Goal: Information Seeking & Learning: Find specific fact

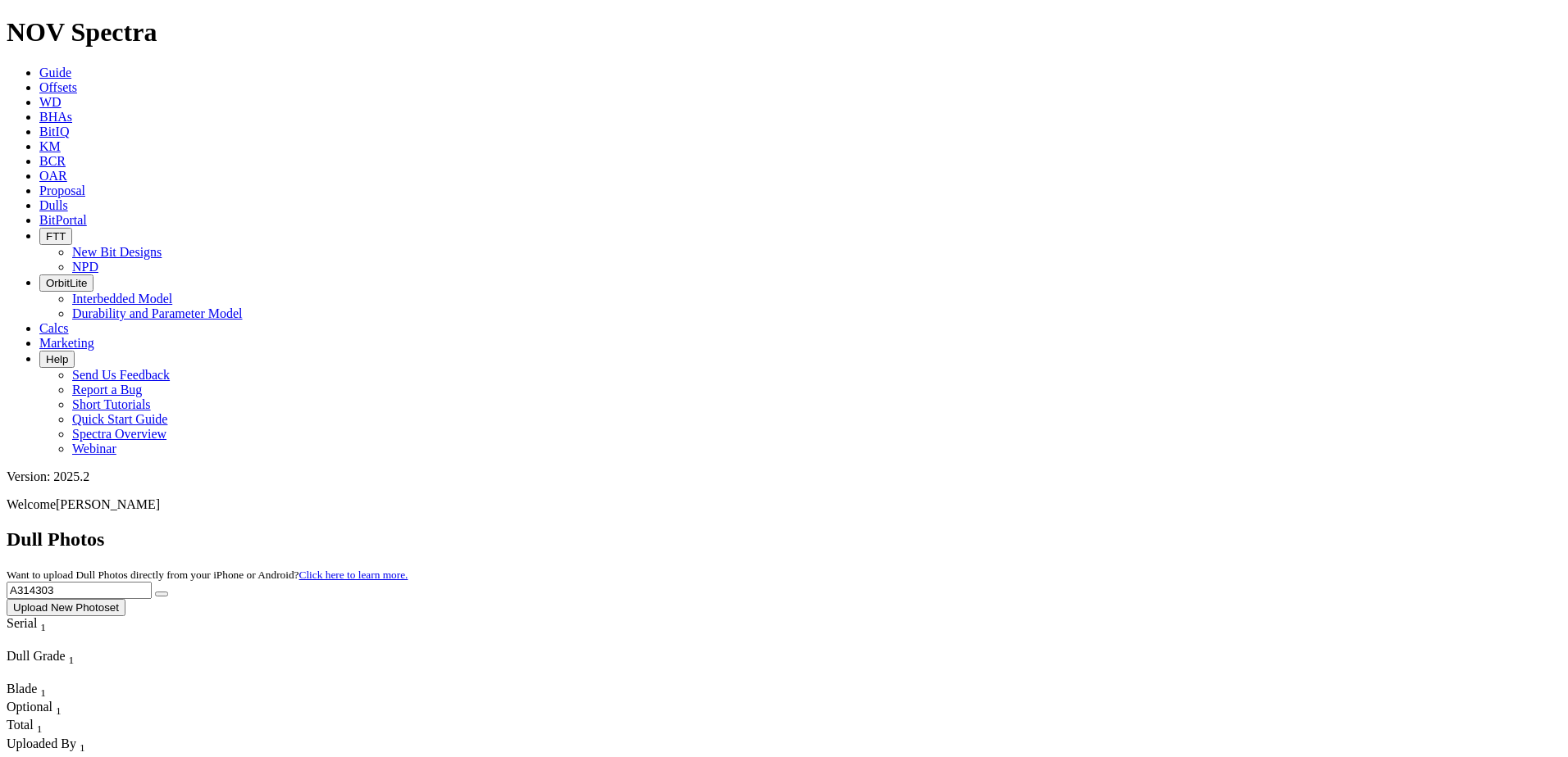
drag, startPoint x: 1184, startPoint y: 73, endPoint x: 1254, endPoint y: 85, distance: 71.0
click at [152, 582] on input "A314303" at bounding box center [79, 590] width 145 height 17
type input "A321249"
click at [162, 594] on icon "submit" at bounding box center [162, 594] width 0 height 0
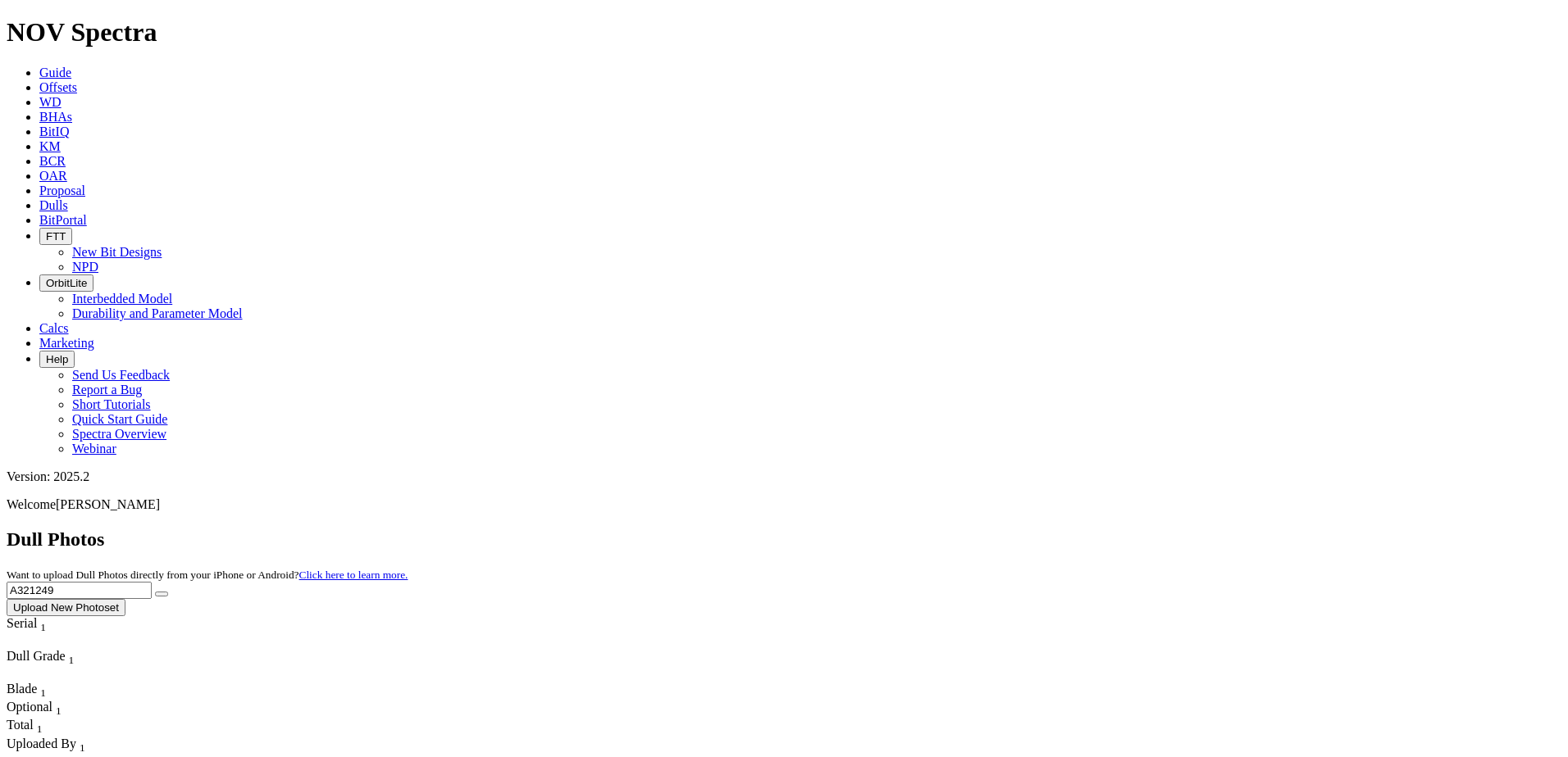
click at [77, 80] on span "Offsets" at bounding box center [58, 87] width 38 height 14
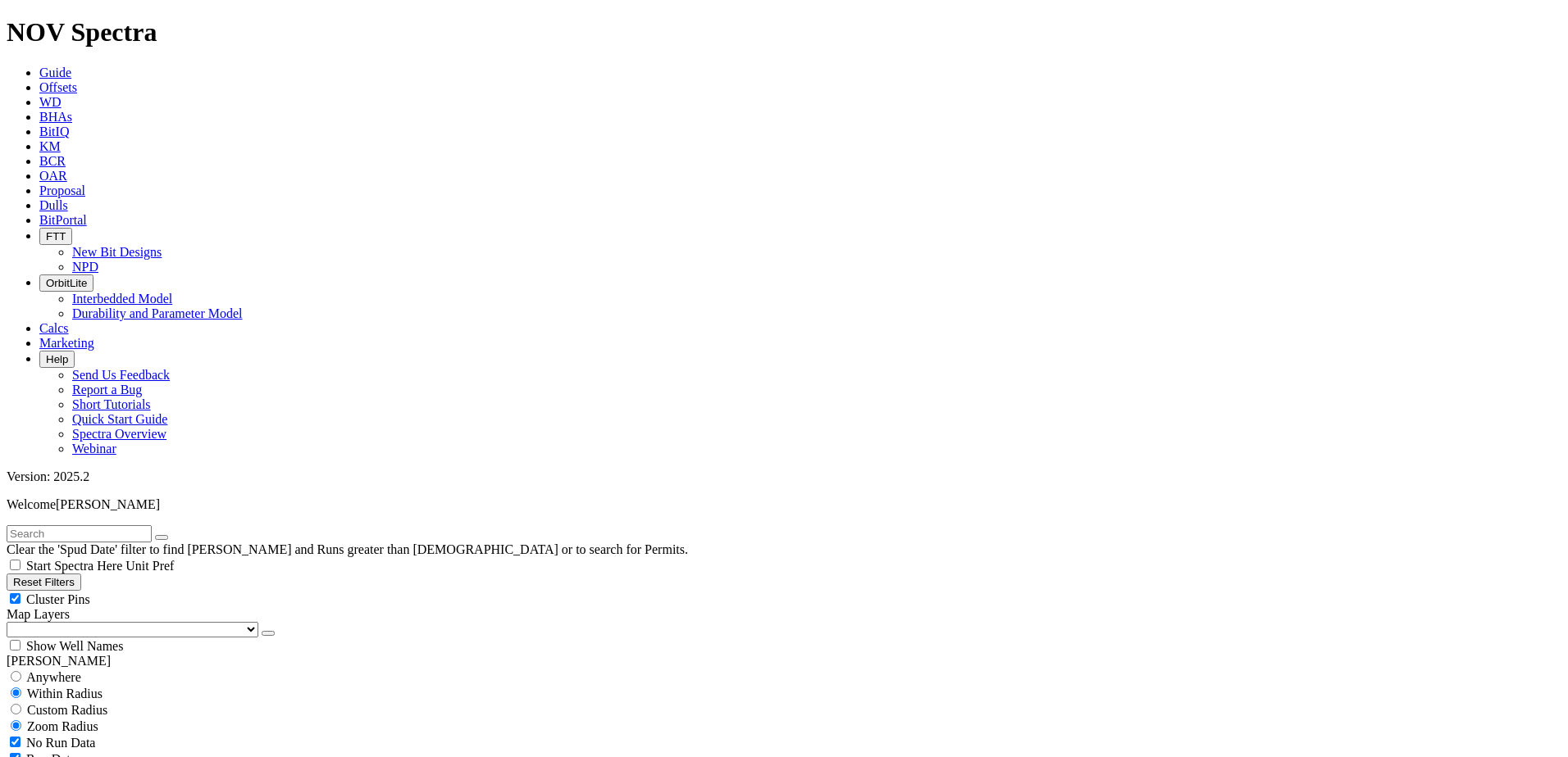
click at [152, 526] on input "text" at bounding box center [79, 534] width 145 height 17
paste input "MASK HZ UNIT 1008JH"
type input "MASK HZ UNIT 1008JH"
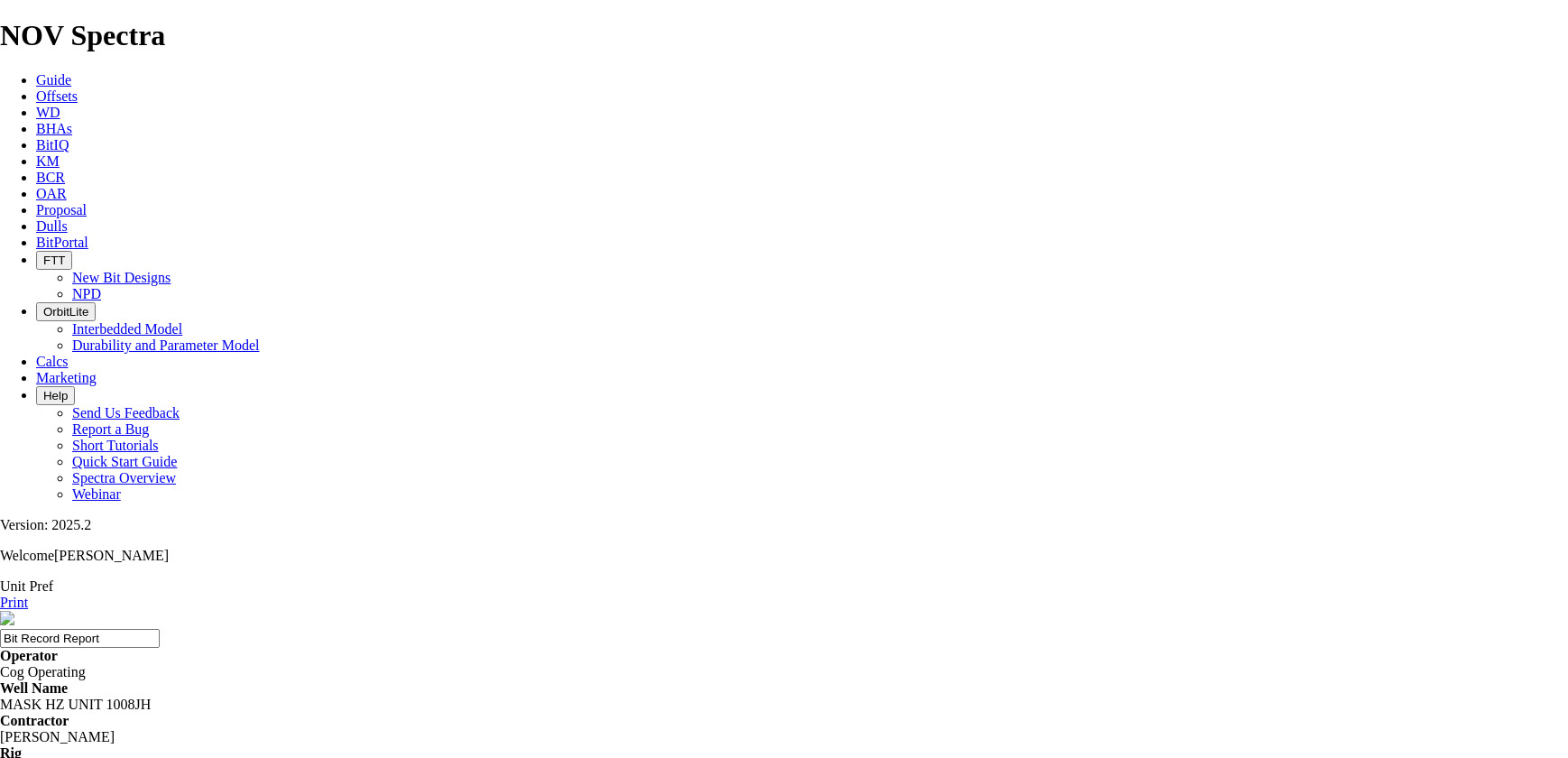
drag, startPoint x: 526, startPoint y: 352, endPoint x: 551, endPoint y: 347, distance: 25.5
drag, startPoint x: 551, startPoint y: 347, endPoint x: 536, endPoint y: 367, distance: 25.0
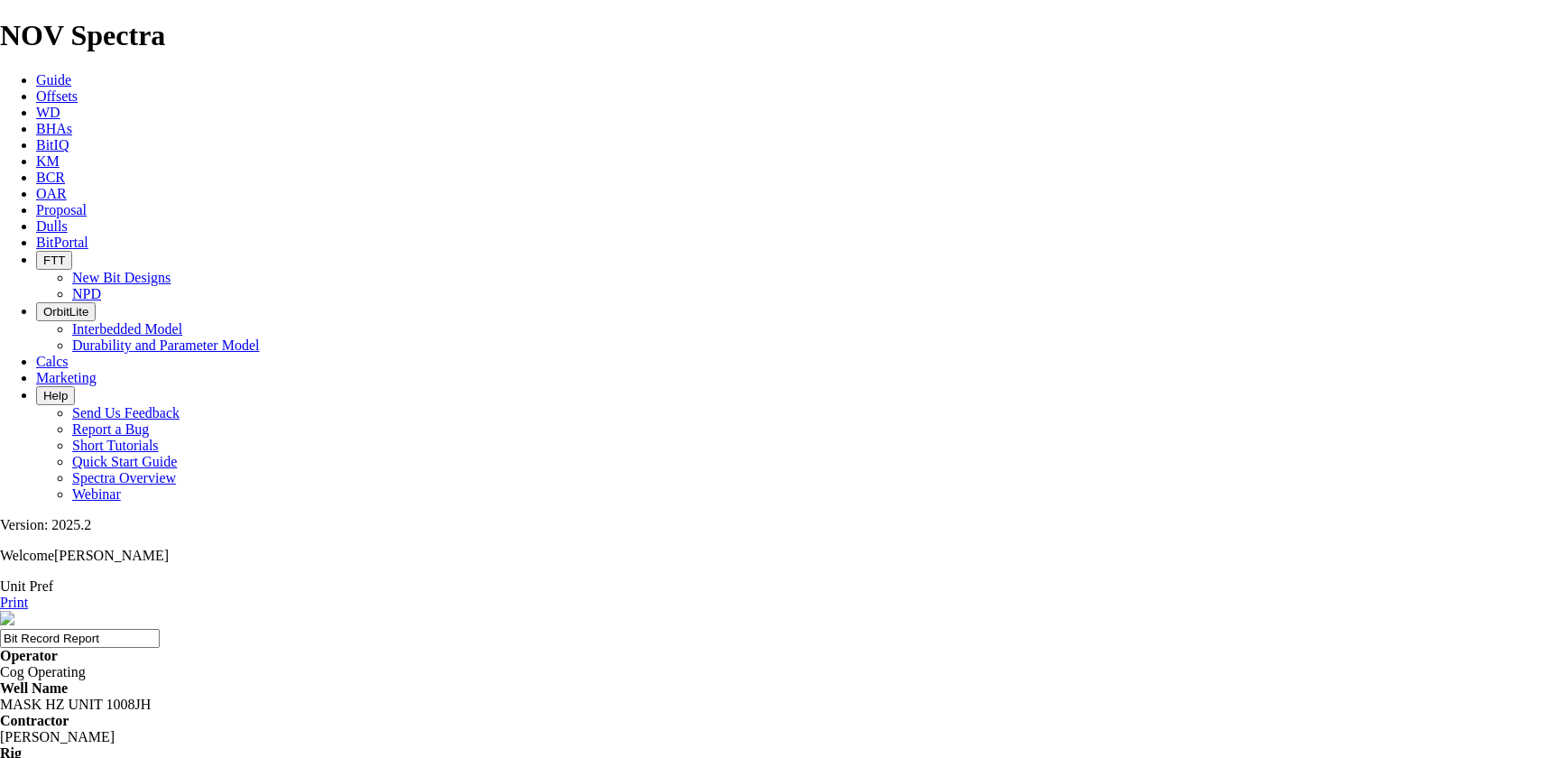
drag, startPoint x: 536, startPoint y: 367, endPoint x: 1059, endPoint y: 367, distance: 523.0
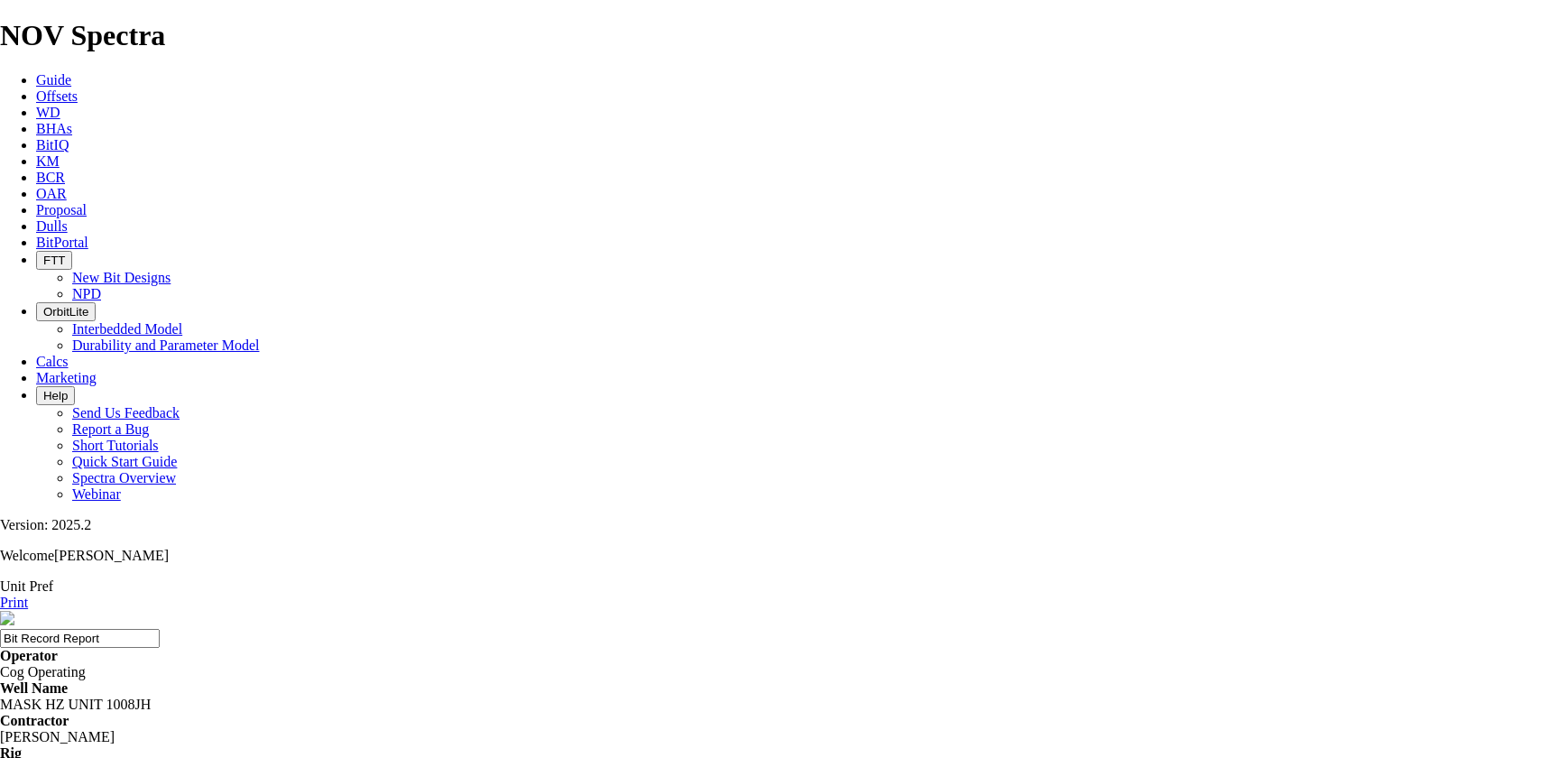
copy td "A321249"
click at [78, 89] on link "Offsets" at bounding box center [56, 96] width 42 height 16
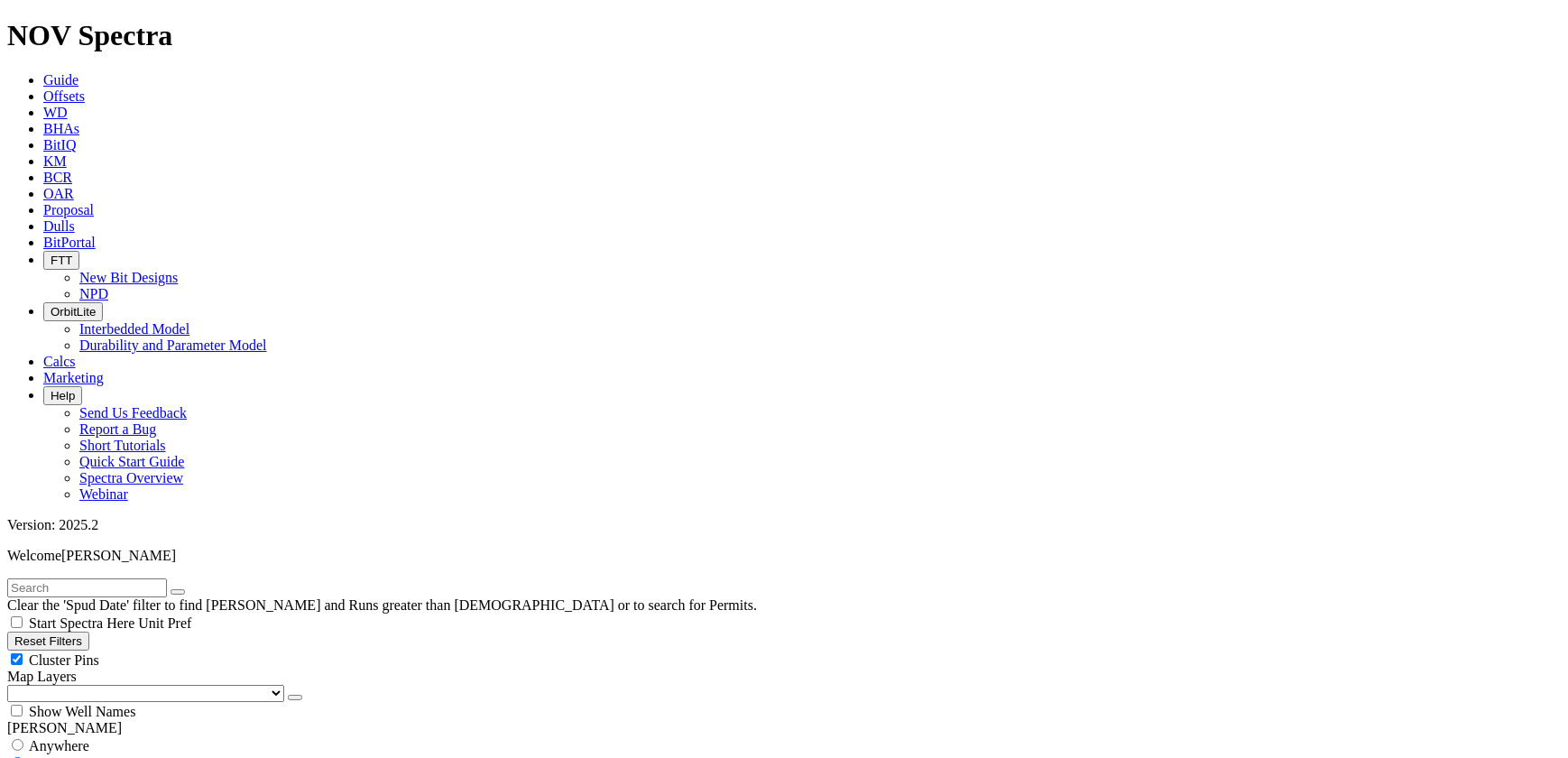
click at [111, 579] on input "text" at bounding box center [87, 588] width 160 height 18
paste input "A321249"
type input "A321249"
click at [113, 685] on select "US Counties Alberta, CA Townships British Columbia, CA Townships British Columb…" at bounding box center [145, 694] width 277 height 18
click at [13, 685] on select "US Counties Alberta, CA Townships British Columbia, CA Townships British Columb…" at bounding box center [145, 694] width 277 height 18
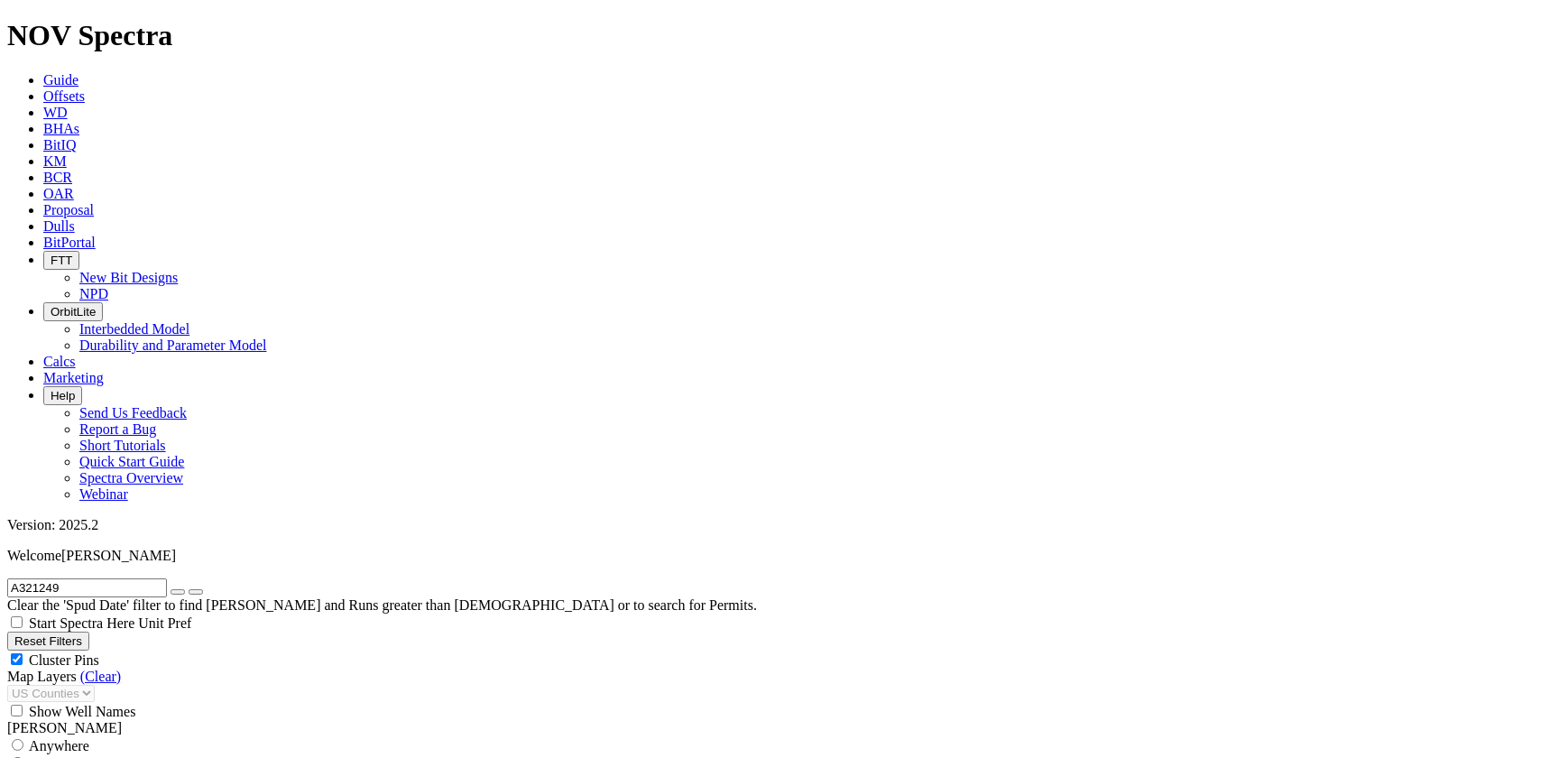
scroll to position [261, 0]
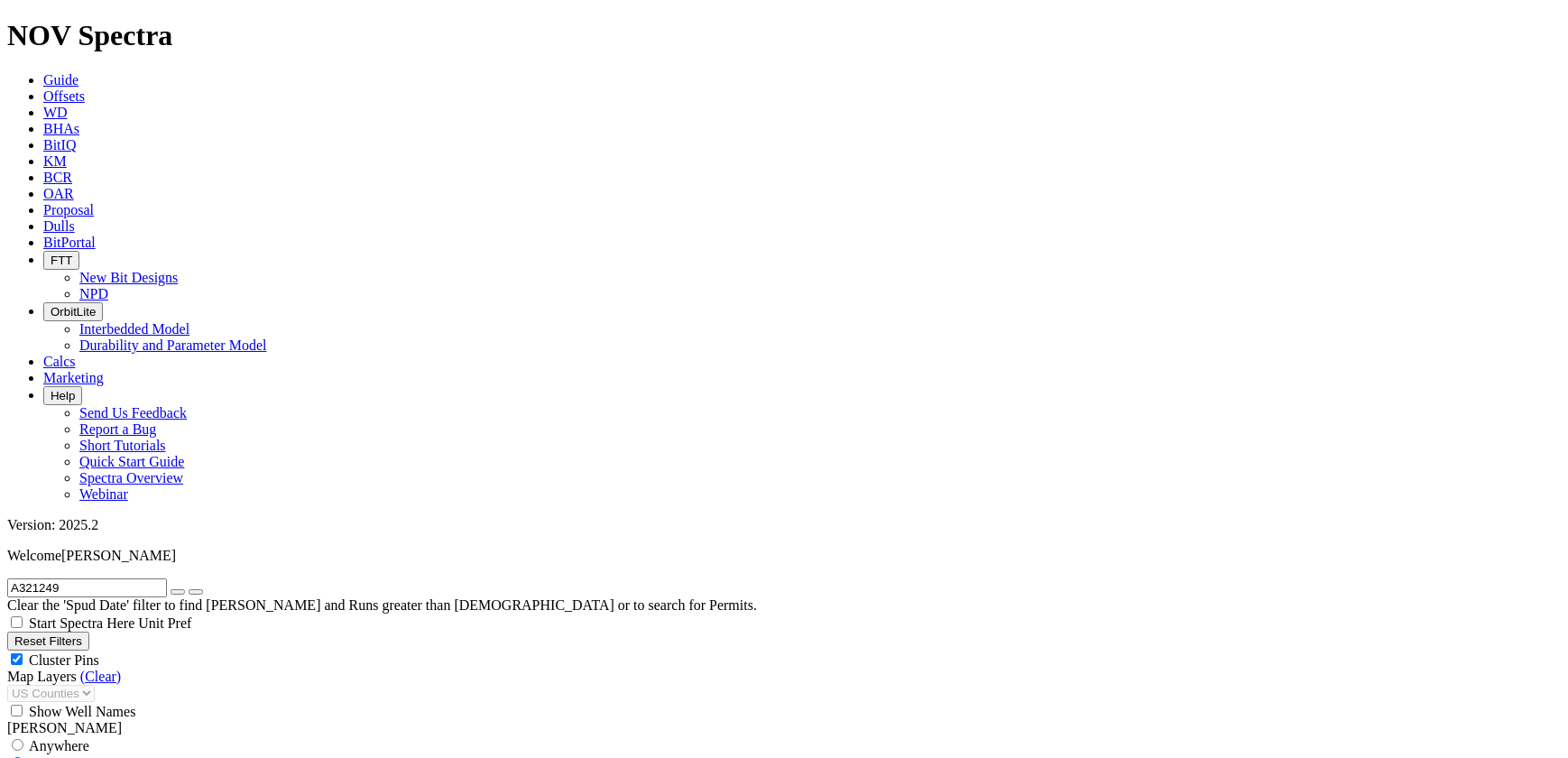
radio input "true"
radio input "false"
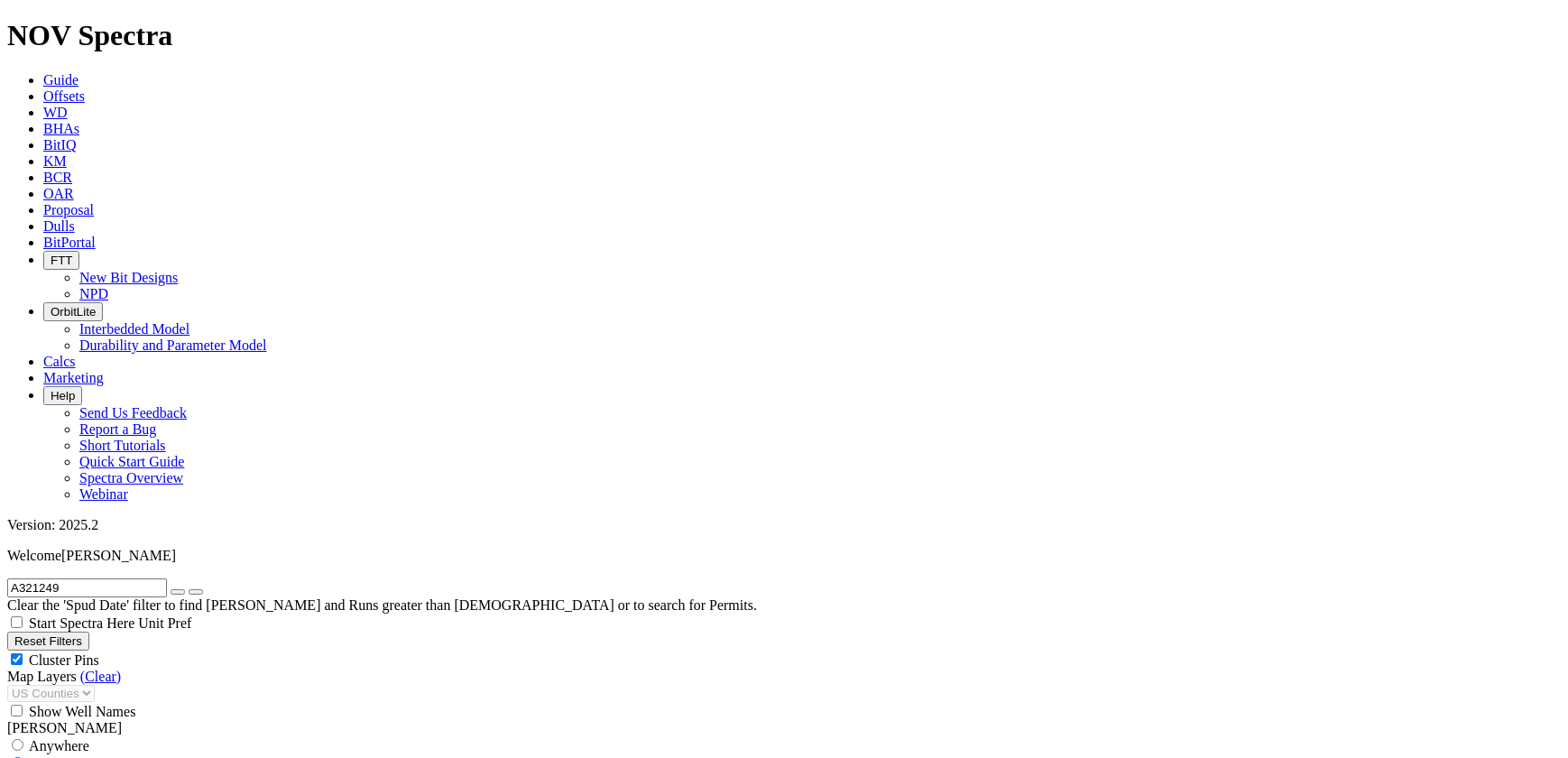
type input "5"
click at [178, 593] on icon "button" at bounding box center [178, 593] width 0 height 0
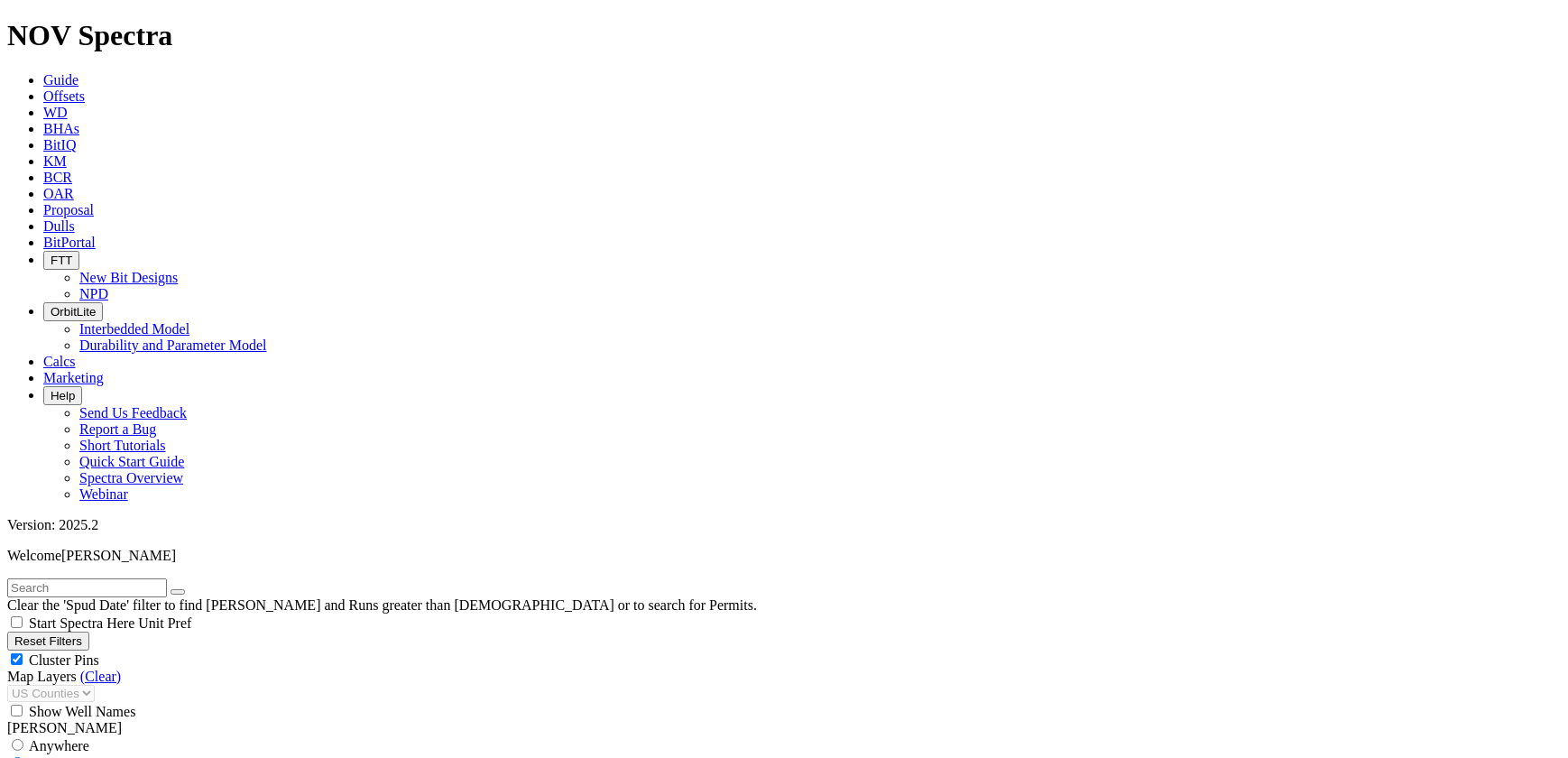
select select "7.875"
checkbox input "false"
select select "? number:7.875 ?"
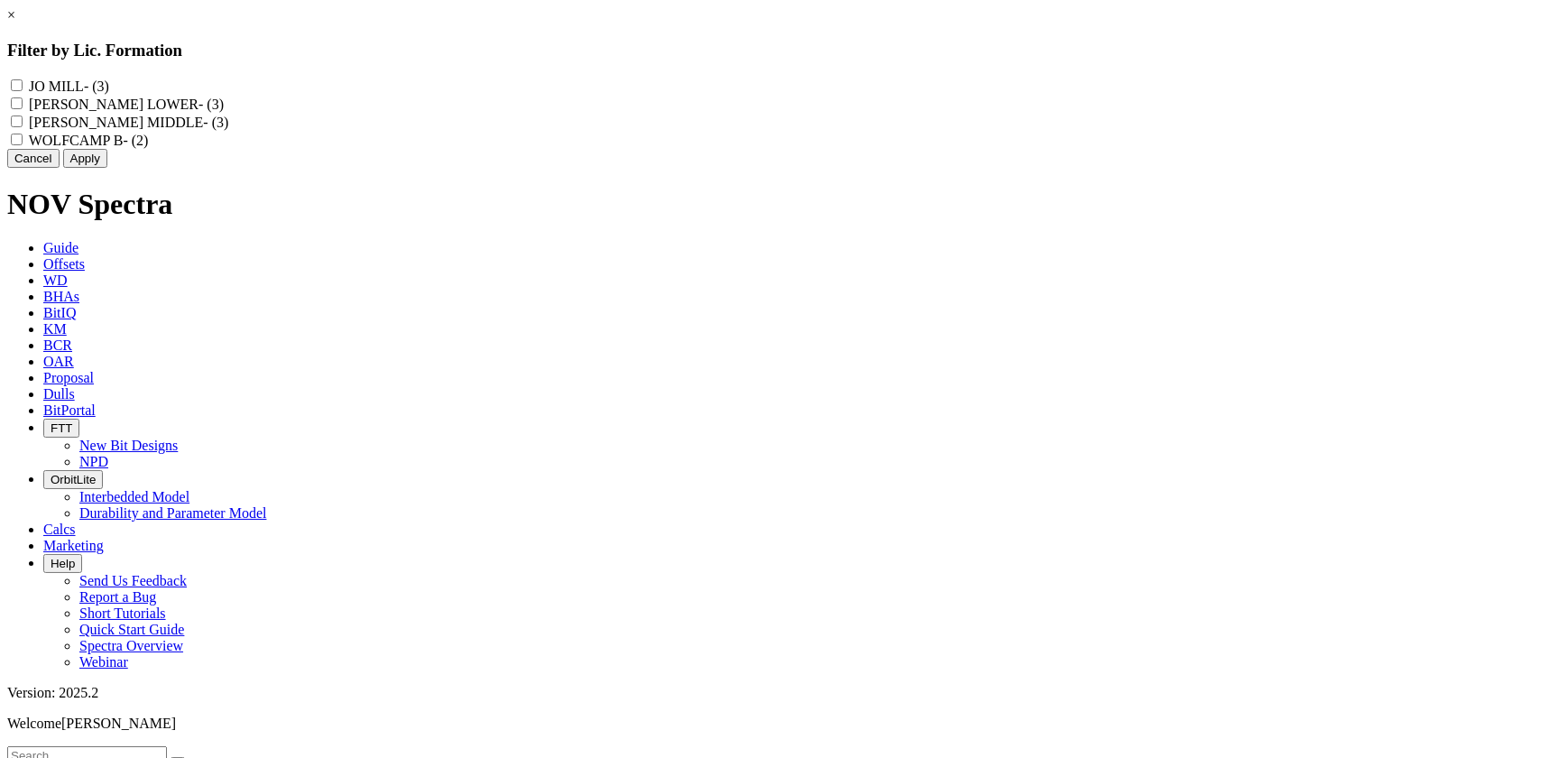
click at [22, 87] on MILL "JO MILL - (3)" at bounding box center [17, 86] width 12 height 12
checkbox MILL "true"
click at [107, 168] on button "Apply" at bounding box center [85, 158] width 44 height 18
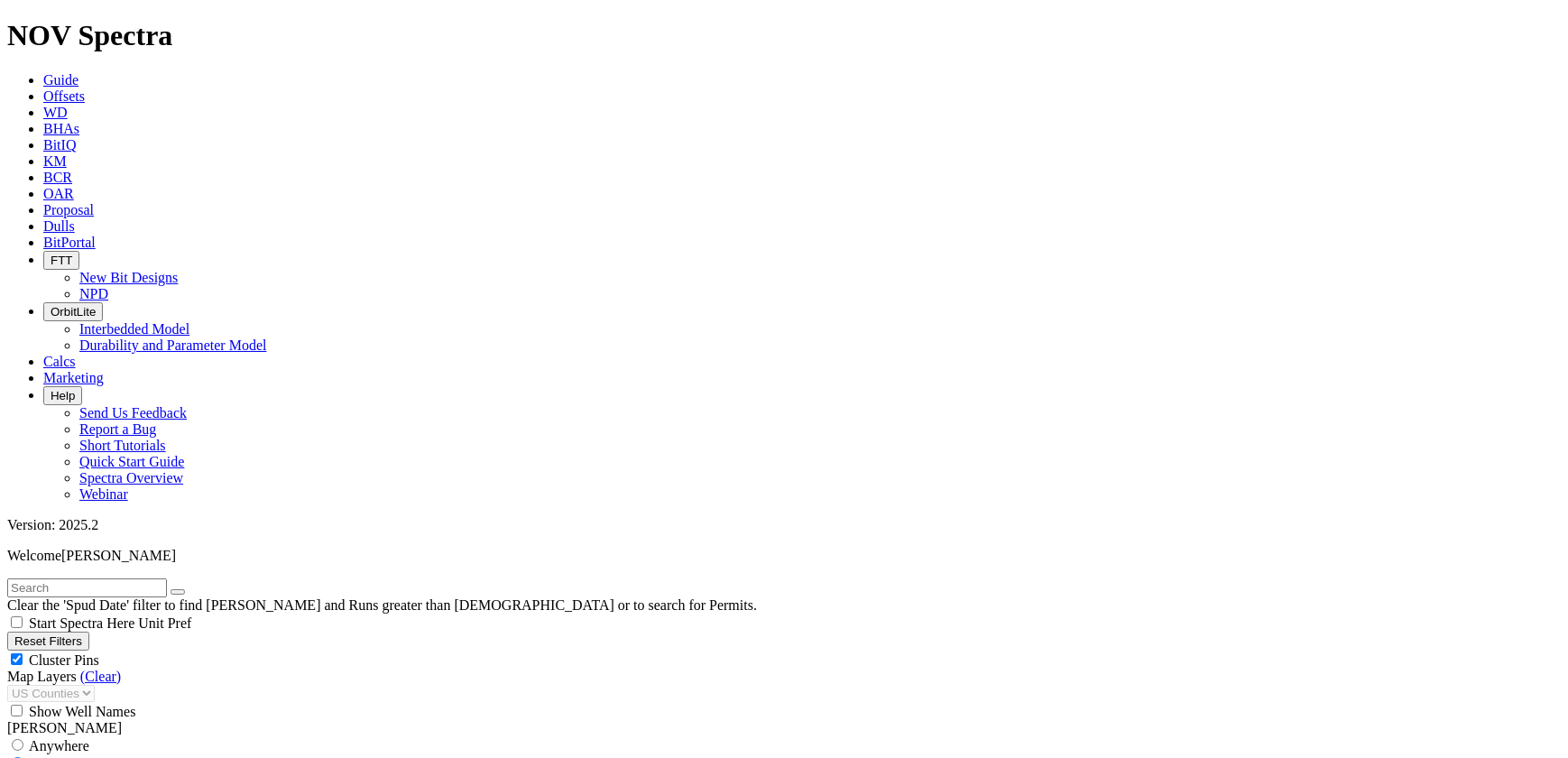
select select
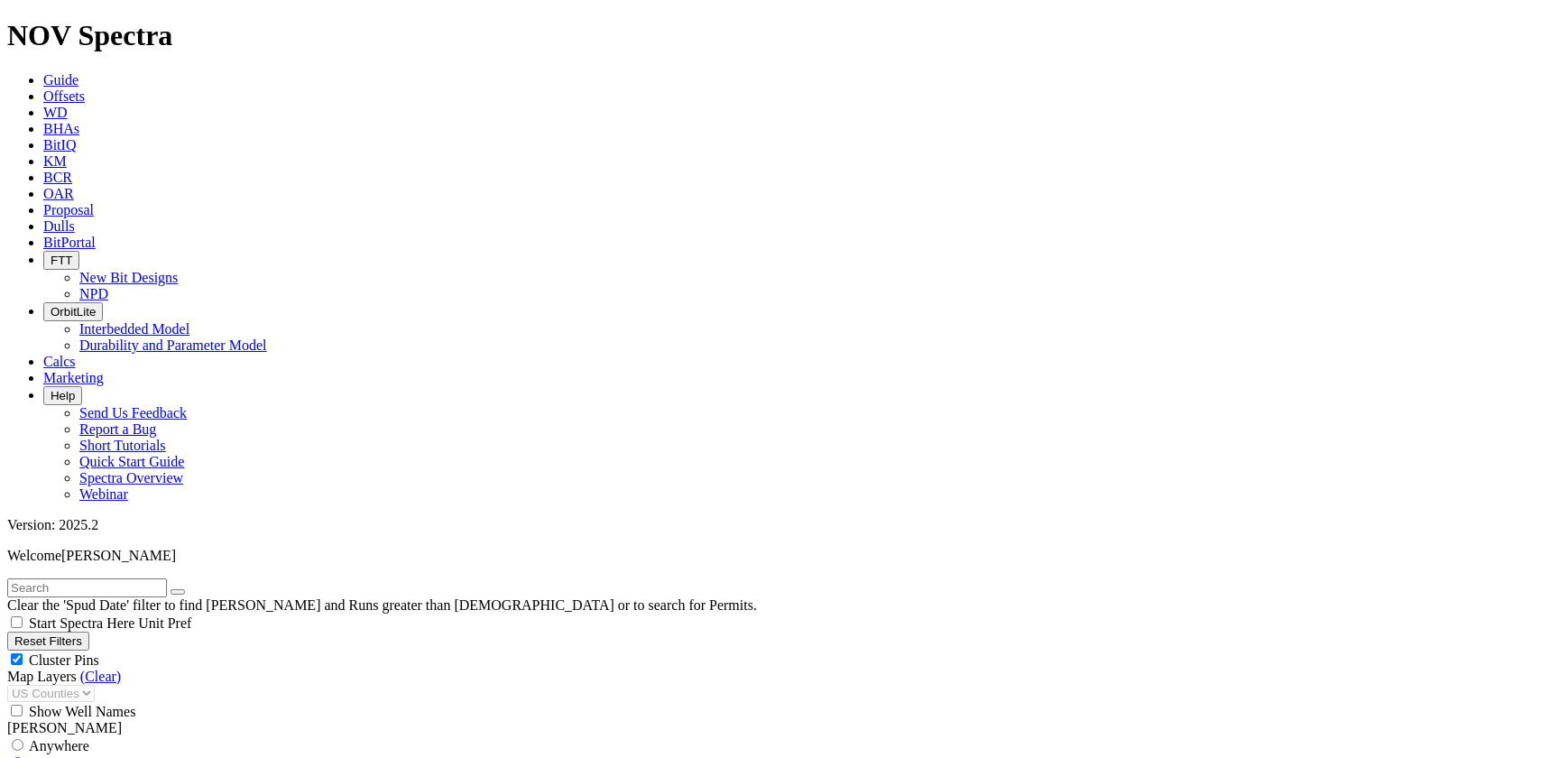
scroll to position [1671, 0]
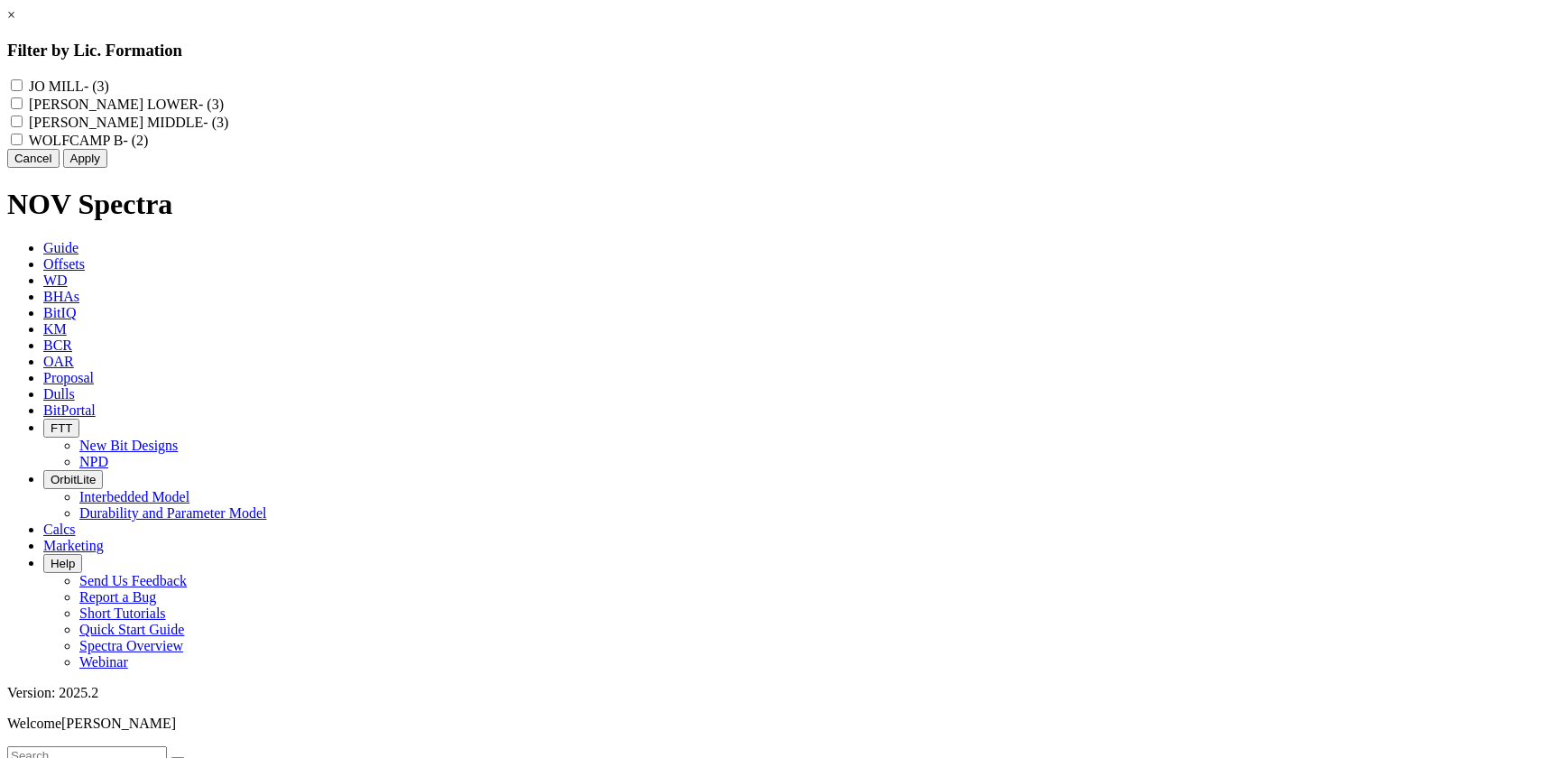
click at [16, 22] on link "×" at bounding box center [11, 15] width 8 height 16
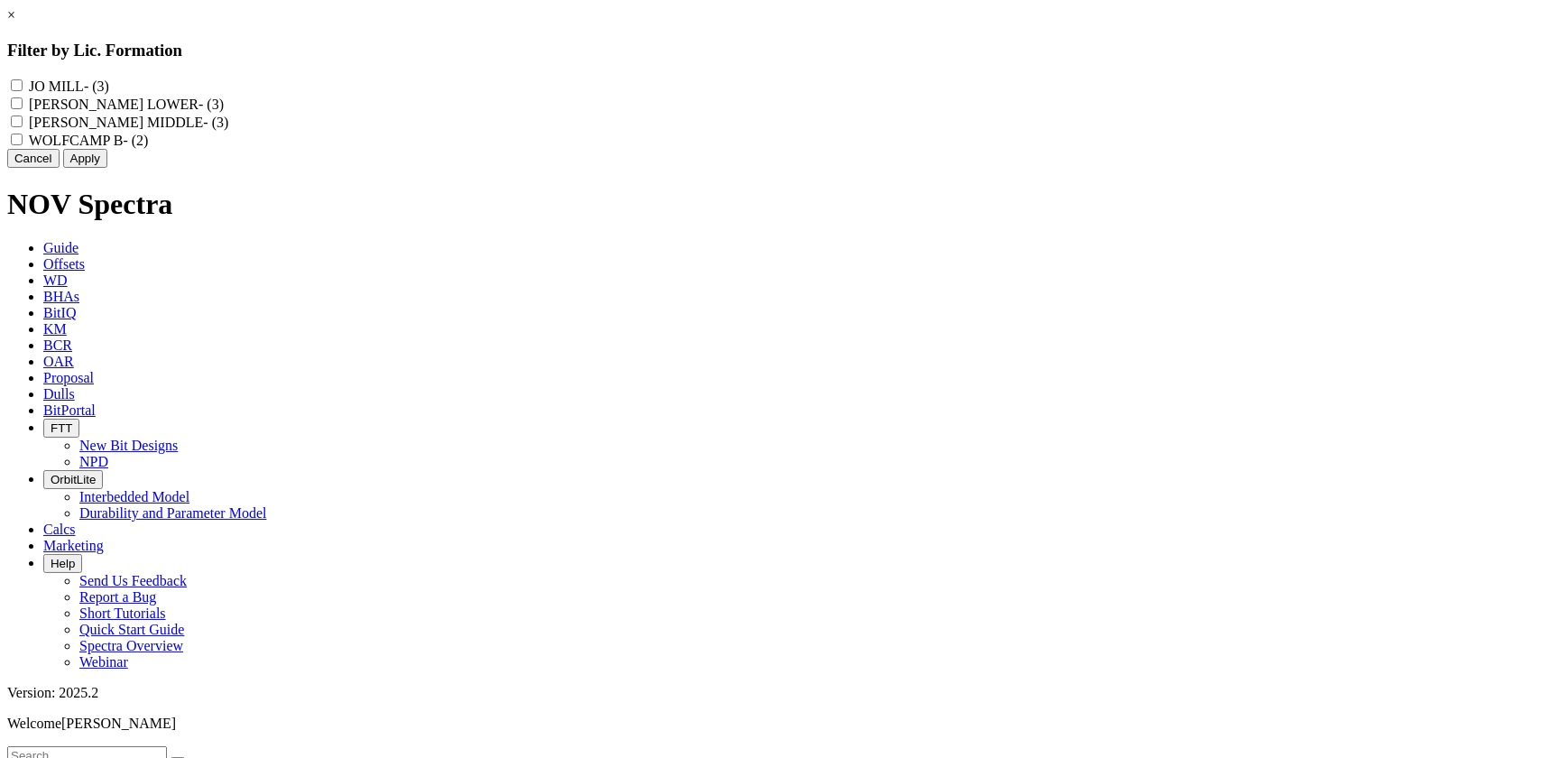
click at [22, 82] on MILL "JO MILL - (3)" at bounding box center [17, 86] width 12 height 12
checkbox MILL "true"
click at [107, 168] on button "Apply" at bounding box center [85, 158] width 44 height 18
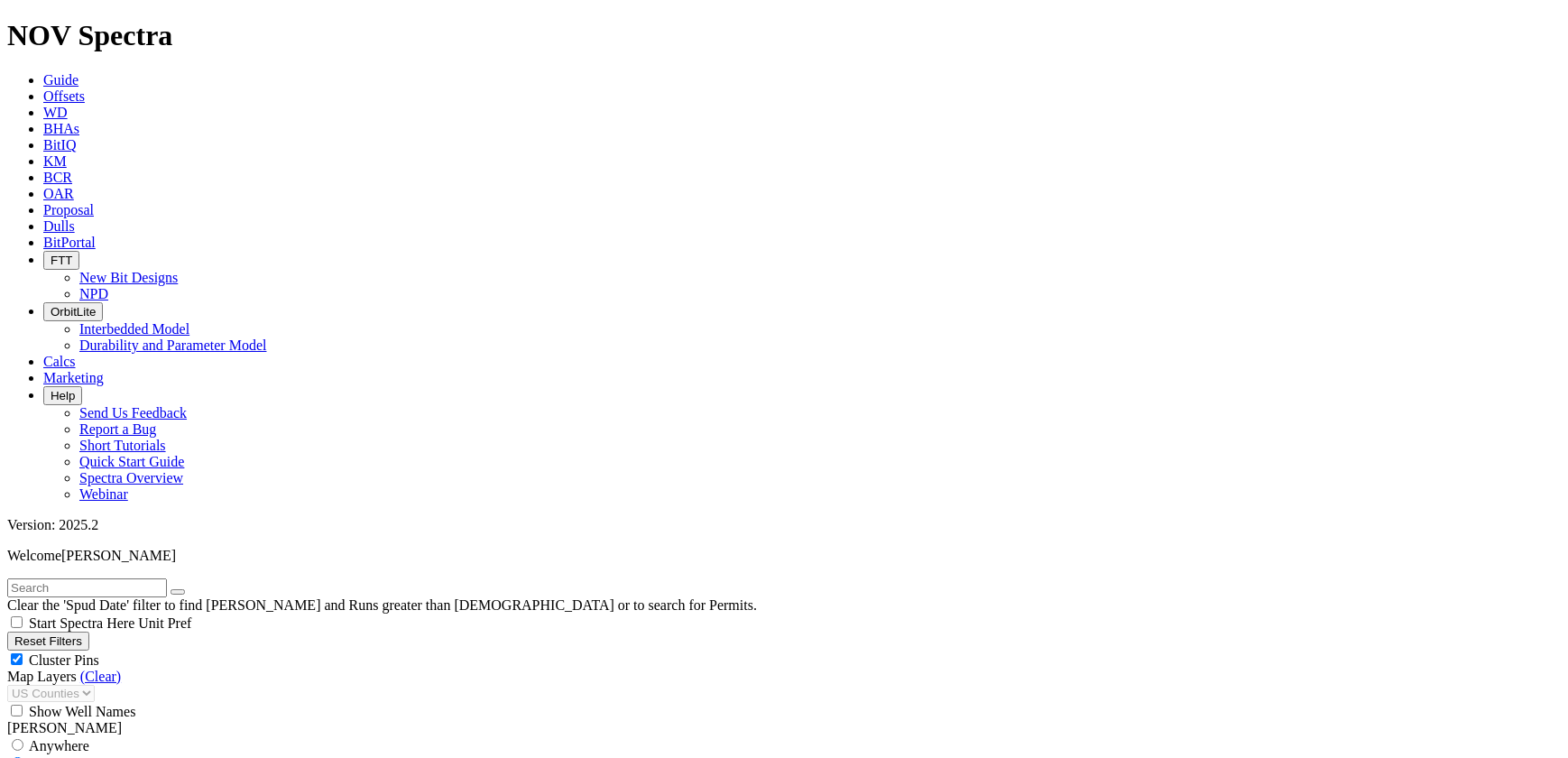
scroll to position [1148, 0]
type input "12000"
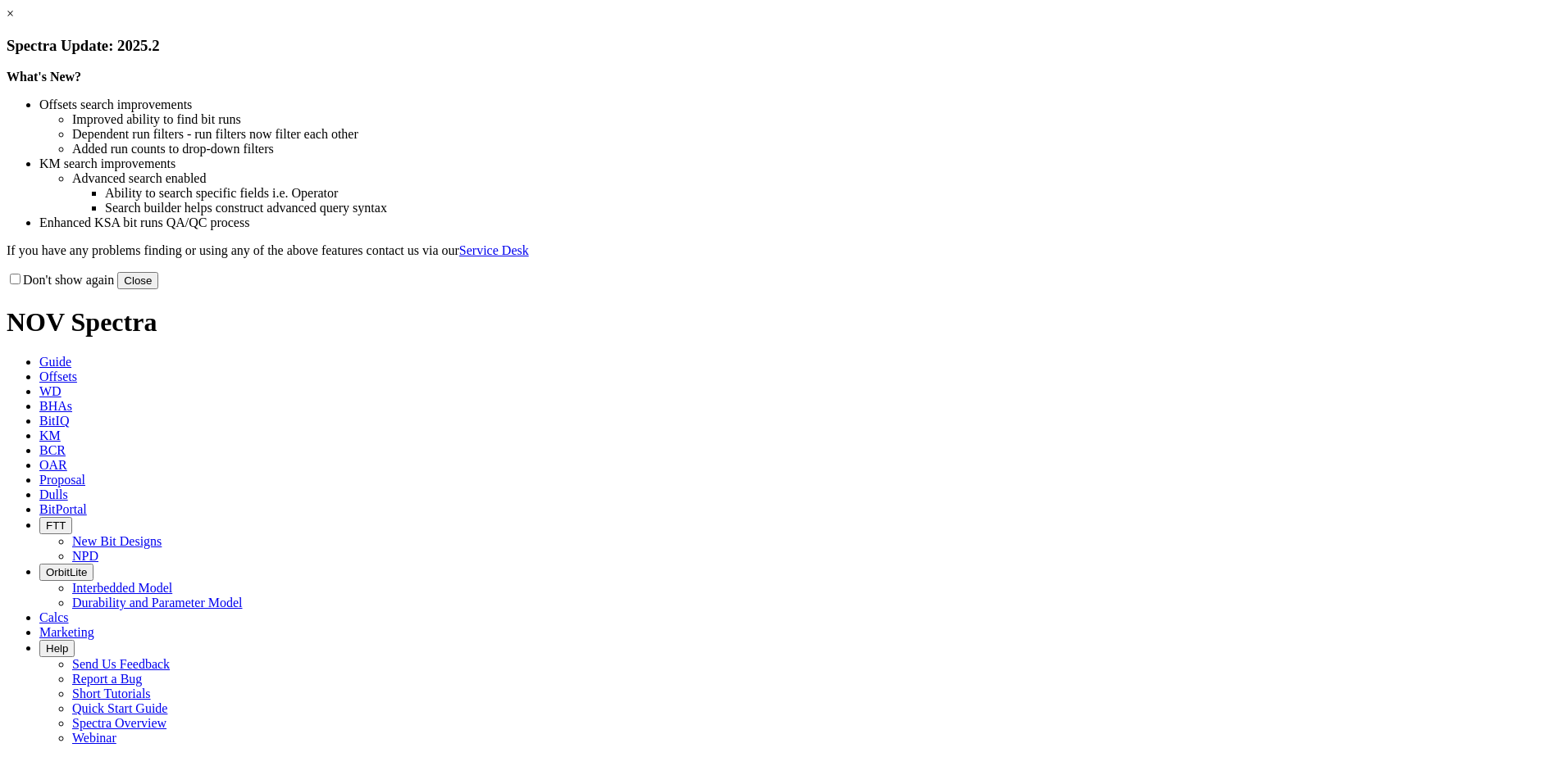
click at [158, 289] on button "Close" at bounding box center [138, 280] width 41 height 17
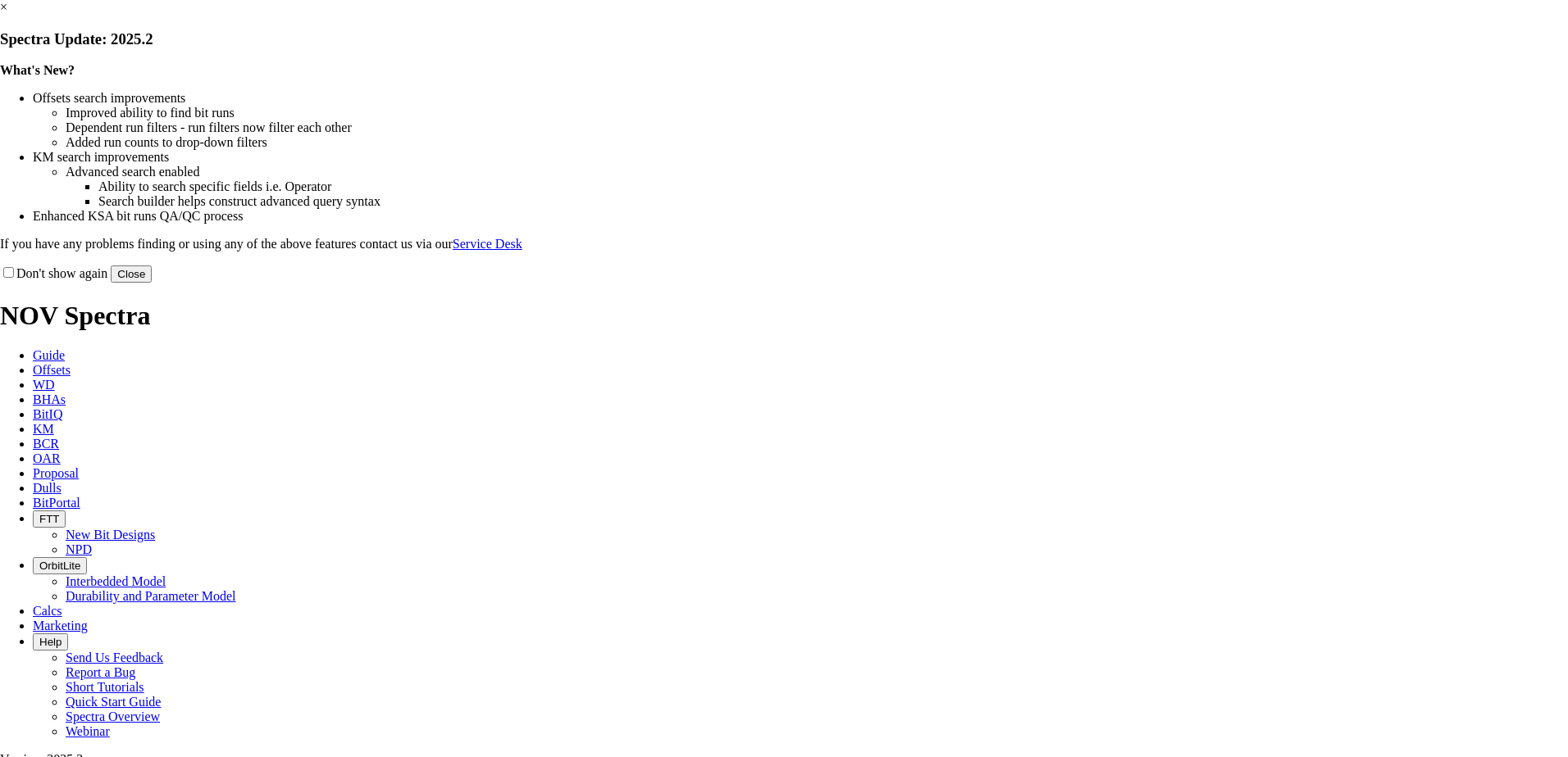
click at [152, 283] on button "Close" at bounding box center [131, 274] width 41 height 17
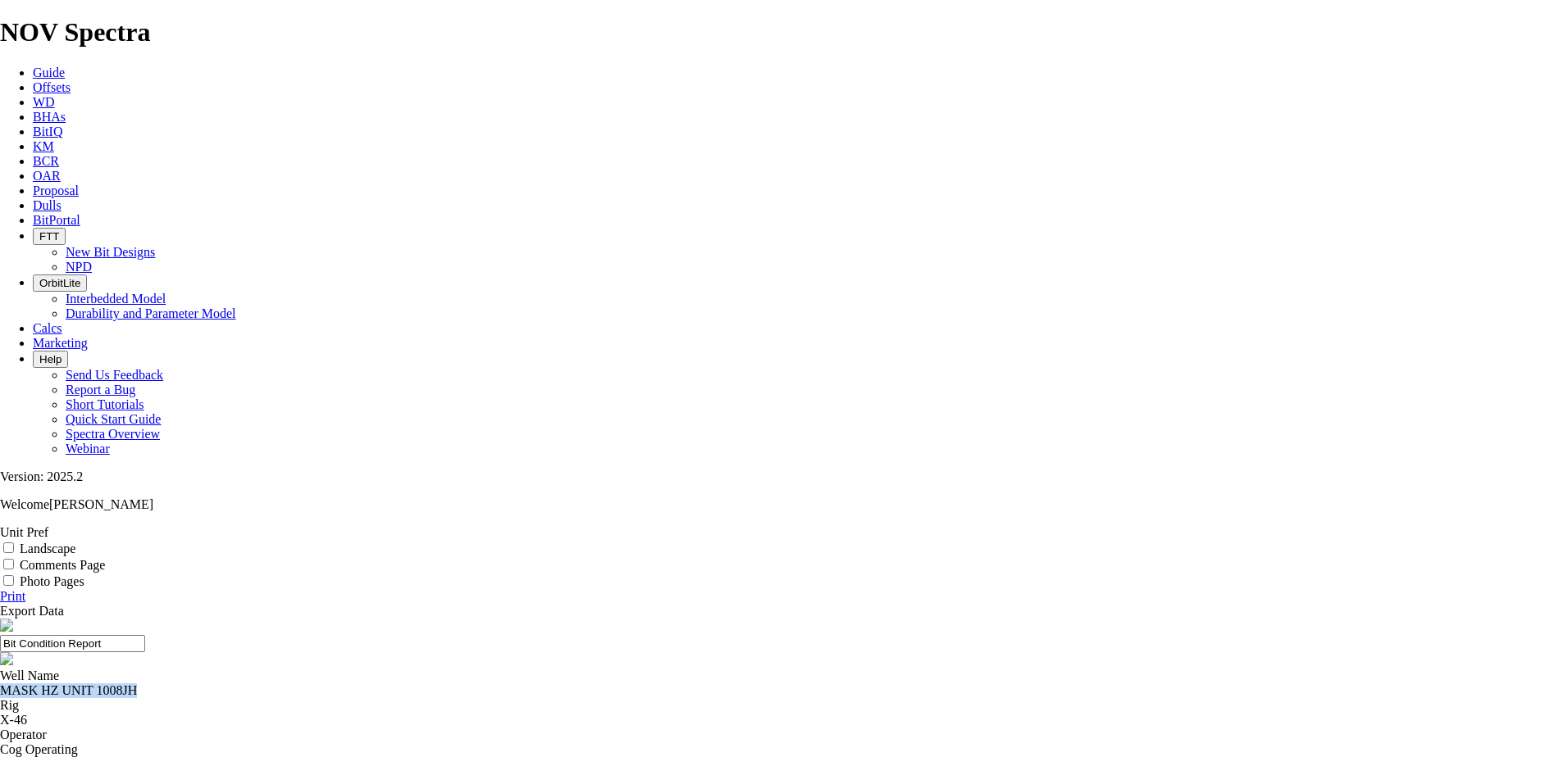
drag, startPoint x: 649, startPoint y: 159, endPoint x: 539, endPoint y: 163, distance: 110.1
click at [539, 669] on div "Well Name MASK HZ UNIT 1008JH" at bounding box center [784, 683] width 1568 height 29
drag, startPoint x: 539, startPoint y: 163, endPoint x: 560, endPoint y: 160, distance: 21.2
copy div "MASK HZ UNIT 1008JH"
